Goal: Information Seeking & Learning: Check status

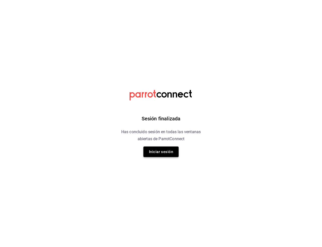
click at [162, 153] on button "Iniciar sesión" at bounding box center [160, 152] width 35 height 11
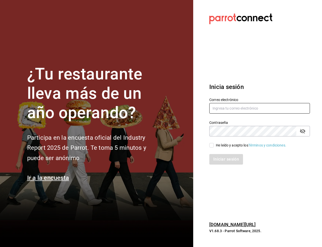
type input "ruben.leal@xix.com.mx"
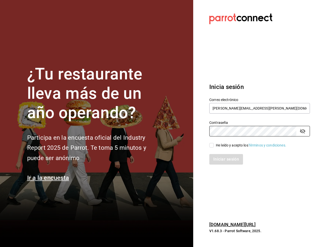
click at [232, 146] on div "He leído y acepto los Términos y condiciones." at bounding box center [251, 145] width 70 height 5
click at [214, 146] on input "He leído y acepto los Términos y condiciones." at bounding box center [211, 145] width 5 height 5
checkbox input "true"
click at [229, 157] on button "Iniciar sesión" at bounding box center [226, 159] width 34 height 11
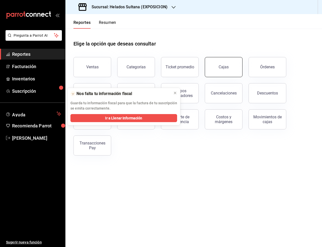
click at [232, 64] on button "Cajas" at bounding box center [224, 67] width 38 height 20
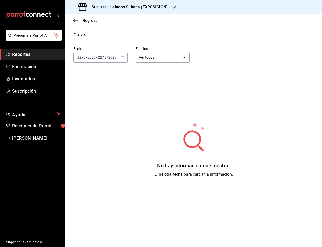
click at [147, 6] on h3 "Sucursal: Helados Sultana (EXPOSICION)" at bounding box center [128, 7] width 80 height 6
click at [126, 33] on div "Helados Sultana (VASCONCELOS)" at bounding box center [102, 32] width 67 height 5
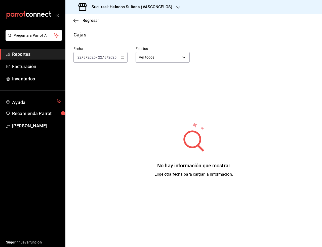
click at [123, 58] on icon "button" at bounding box center [123, 58] width 4 height 4
click at [99, 130] on span "Rango de fechas" at bounding box center [97, 129] width 39 height 5
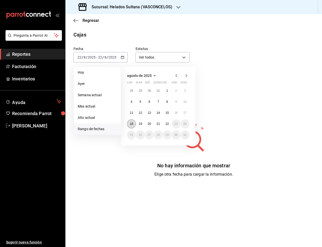
click at [132, 126] on abbr "18" at bounding box center [131, 124] width 3 height 4
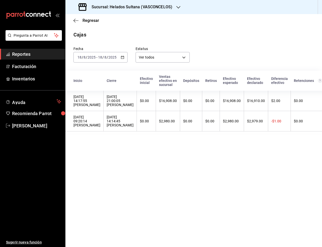
click at [25, 55] on span "Reportes" at bounding box center [36, 54] width 49 height 7
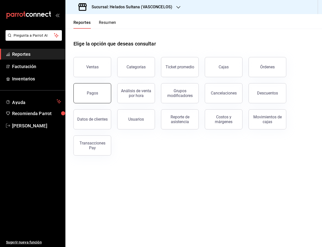
click at [98, 96] on button "Pagos" at bounding box center [93, 93] width 38 height 20
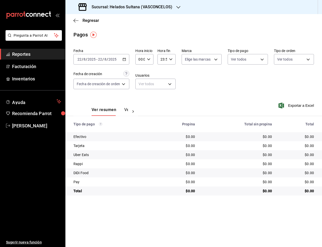
click at [127, 61] on div "[DATE] [DATE] - [DATE] [DATE]" at bounding box center [102, 59] width 56 height 11
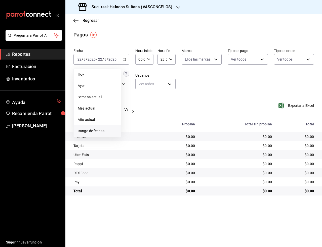
click at [108, 132] on span "Rango de fechas" at bounding box center [97, 131] width 39 height 5
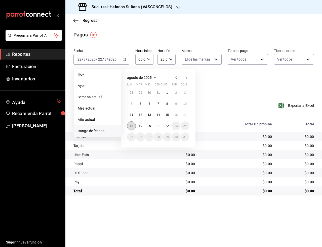
click at [132, 124] on abbr "18" at bounding box center [131, 126] width 3 height 4
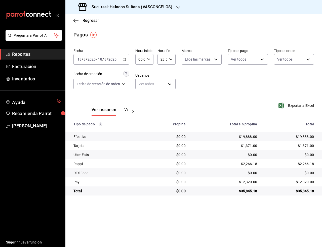
click at [127, 62] on div "[DATE] [DATE] - [DATE] [DATE]" at bounding box center [102, 59] width 56 height 11
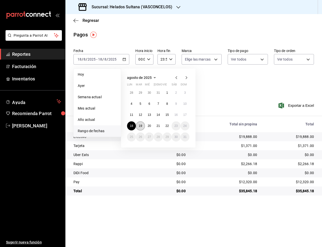
click at [141, 128] on abbr "19" at bounding box center [140, 126] width 3 height 4
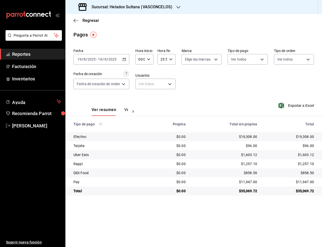
click at [123, 60] on div "[DATE] [DATE] - [DATE] [DATE]" at bounding box center [102, 59] width 56 height 11
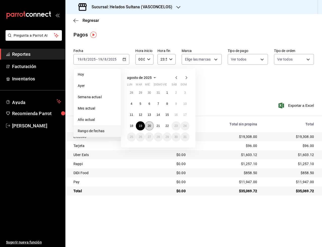
click at [148, 128] on abbr "20" at bounding box center [149, 126] width 3 height 4
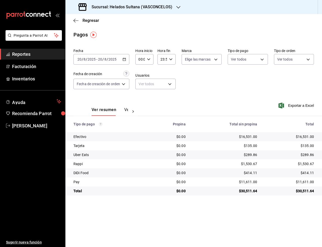
click at [126, 59] on \(Stroke\) "button" at bounding box center [124, 59] width 3 height 0
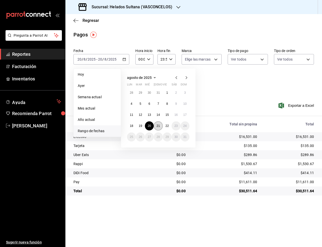
click at [157, 125] on abbr "21" at bounding box center [158, 126] width 3 height 4
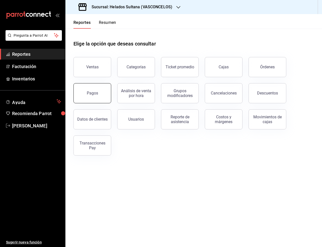
click at [100, 94] on button "Pagos" at bounding box center [93, 93] width 38 height 20
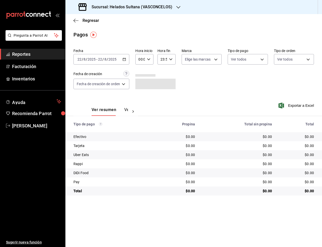
click at [124, 59] on icon "button" at bounding box center [125, 60] width 4 height 4
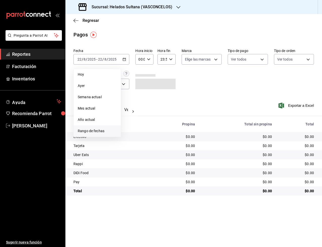
click at [101, 128] on li "Rango de fechas" at bounding box center [97, 131] width 47 height 11
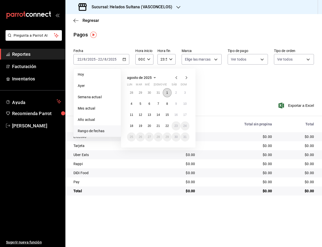
click at [170, 90] on button "1" at bounding box center [167, 92] width 9 height 9
click at [159, 127] on abbr "21" at bounding box center [158, 126] width 3 height 4
click at [166, 96] on button "1" at bounding box center [167, 92] width 9 height 9
